Goal: Find specific page/section: Find specific page/section

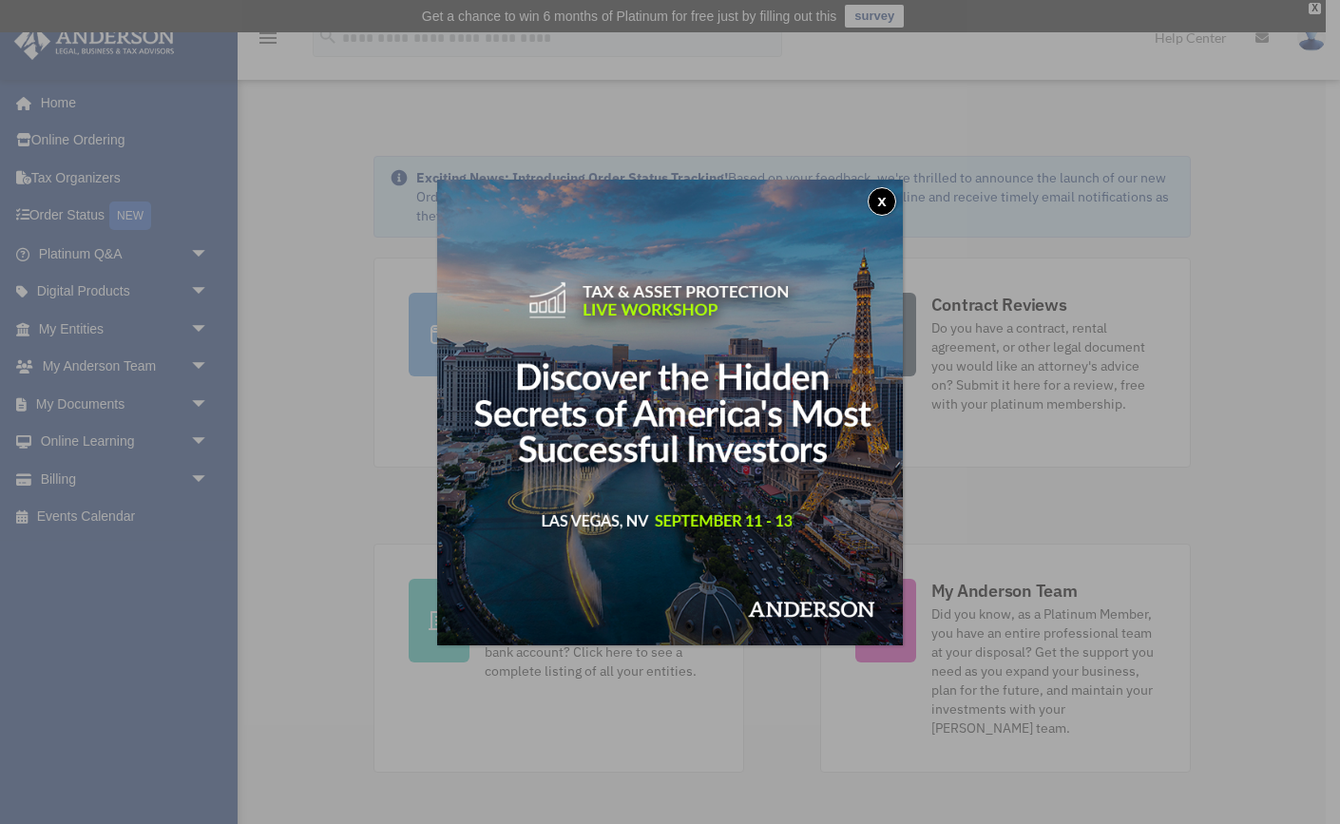
click at [881, 199] on button "x" at bounding box center [881, 201] width 29 height 29
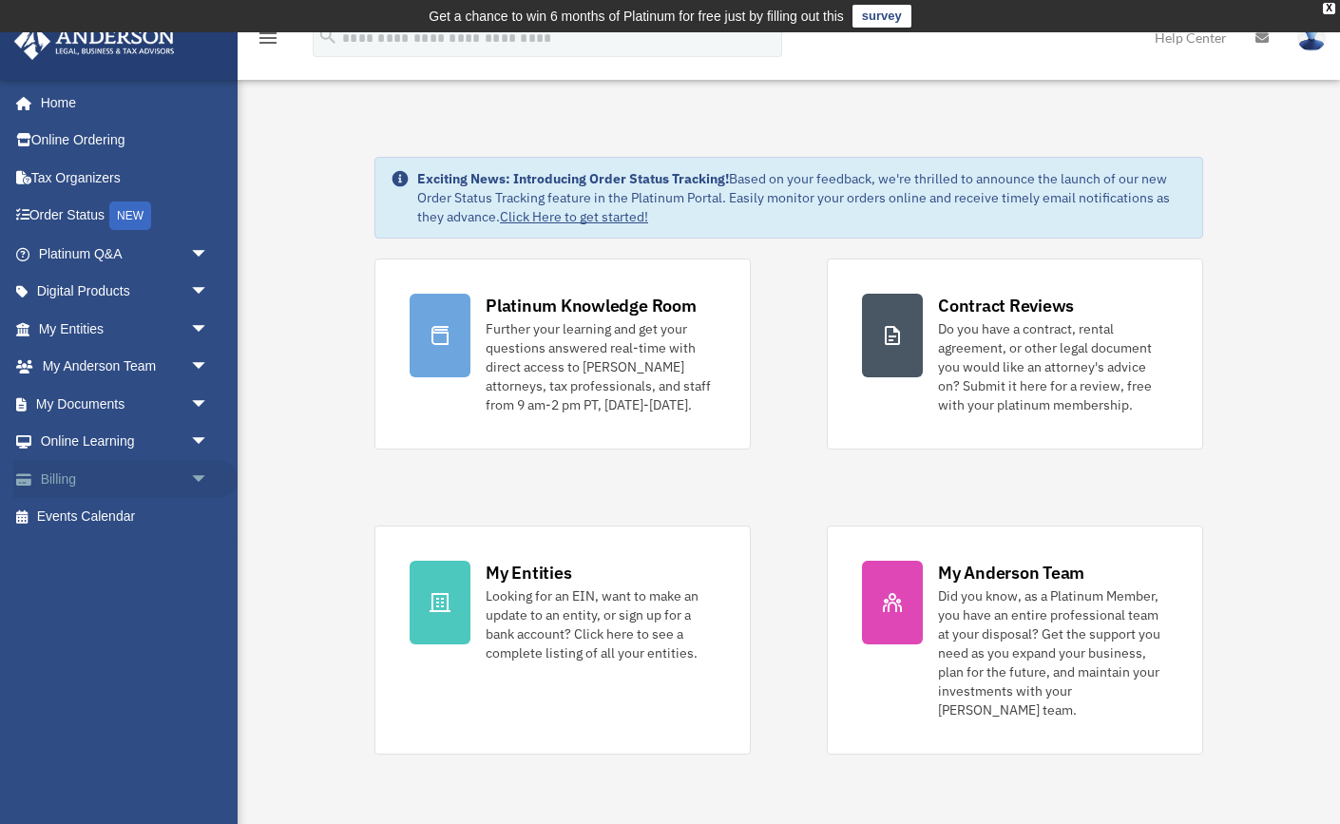
click at [59, 476] on link "Billing arrow_drop_down" at bounding box center [125, 479] width 224 height 38
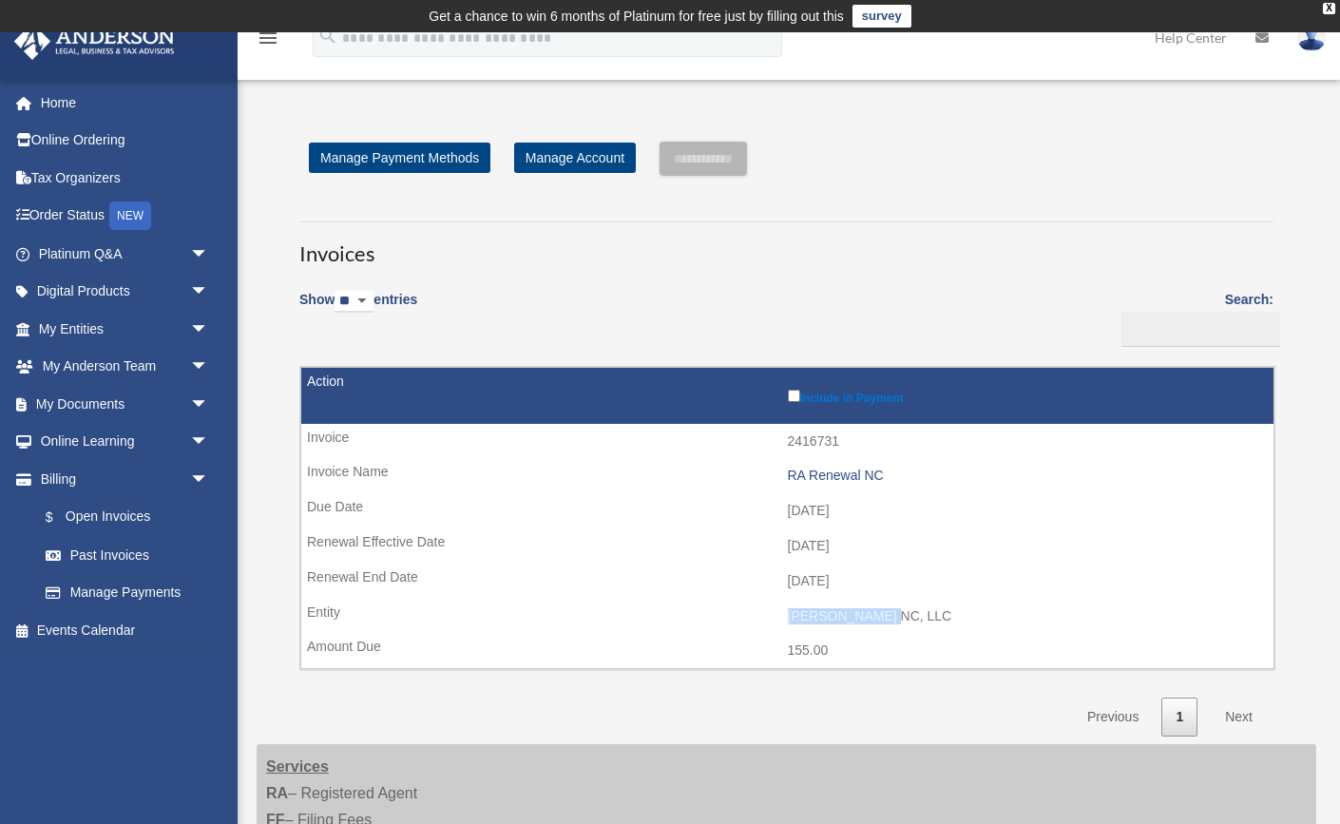
drag, startPoint x: 778, startPoint y: 614, endPoint x: 919, endPoint y: 617, distance: 140.7
click at [919, 617] on td "BHaven NC, LLC" at bounding box center [787, 617] width 972 height 36
copy td "BHaven NC, LLC"
